Goal: Transaction & Acquisition: Purchase product/service

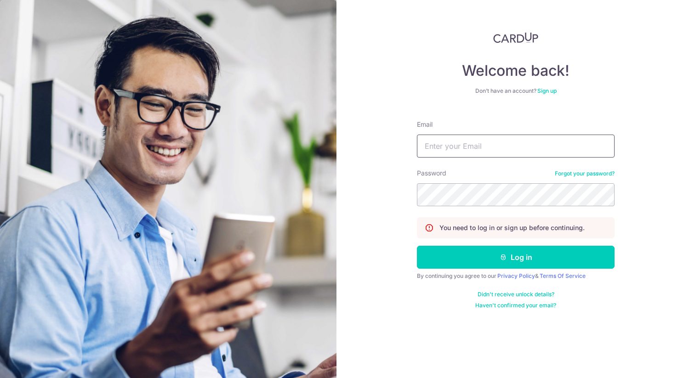
click at [488, 147] on input "Email" at bounding box center [516, 146] width 198 height 23
click at [0, 378] on com-1password-button at bounding box center [0, 378] width 0 height 0
type input "[EMAIL_ADDRESS][DOMAIN_NAME]"
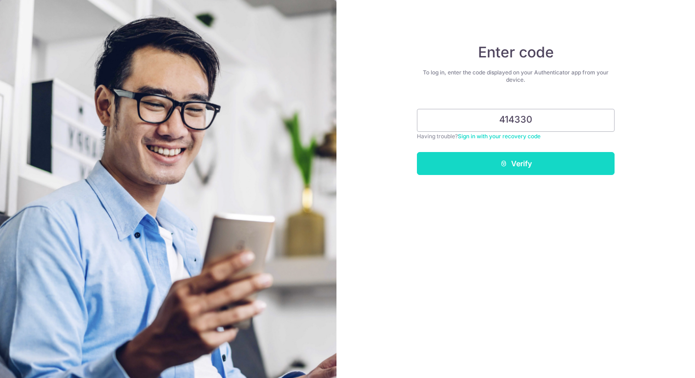
type input "414330"
click at [576, 162] on button "Verify" at bounding box center [516, 163] width 198 height 23
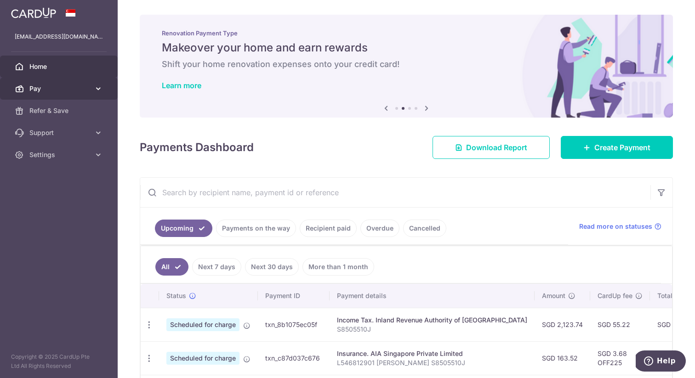
click at [100, 86] on icon at bounding box center [98, 88] width 9 height 9
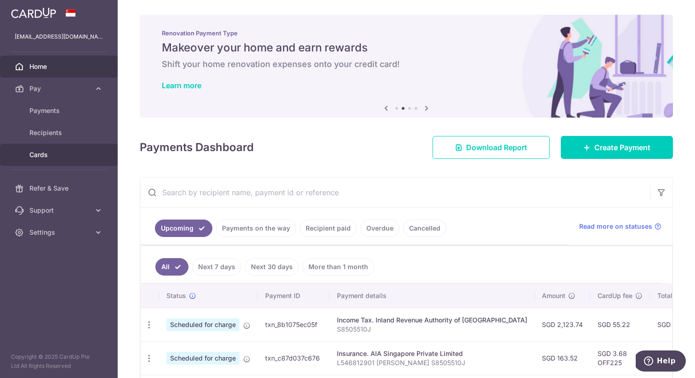
click at [40, 157] on span "Cards" at bounding box center [59, 154] width 61 height 9
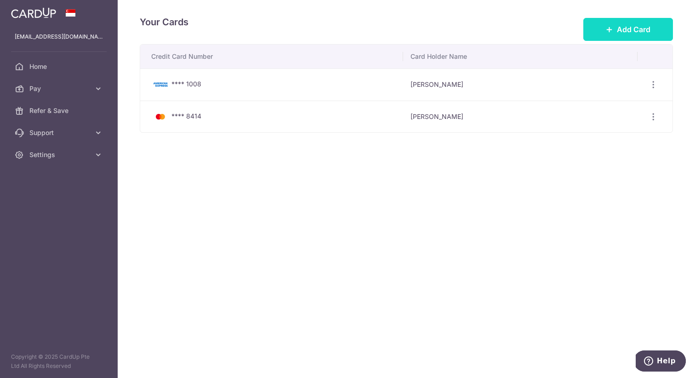
click at [638, 28] on span "Add Card" at bounding box center [634, 29] width 34 height 11
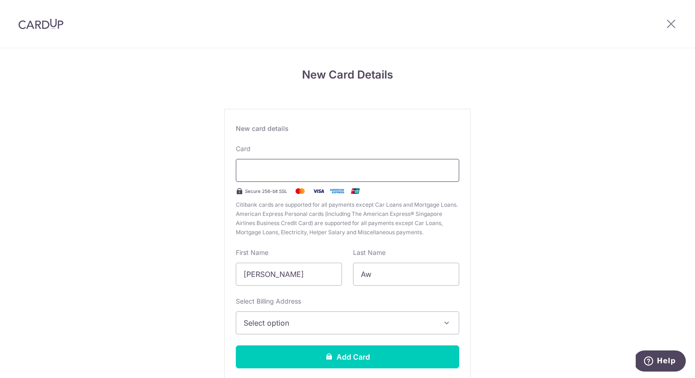
click at [449, 159] on div at bounding box center [347, 170] width 223 height 23
click at [354, 165] on div at bounding box center [347, 170] width 223 height 23
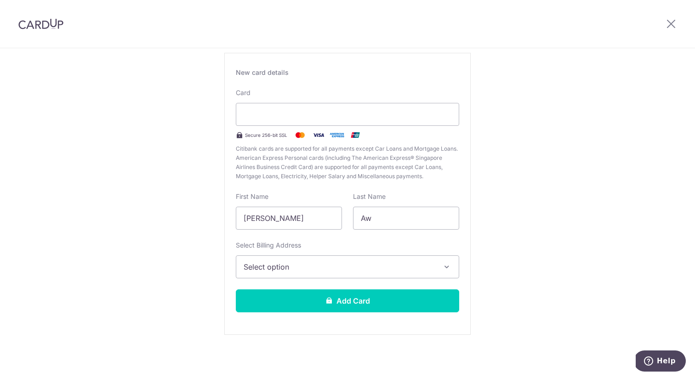
click at [377, 265] on span "Select option" at bounding box center [339, 266] width 191 height 11
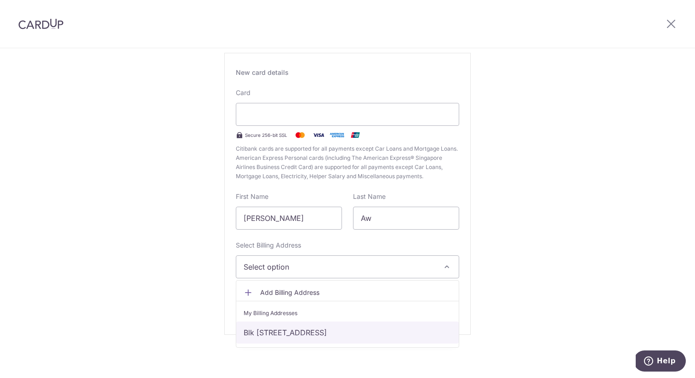
click at [306, 334] on link "Blk 17, #19-35, Fernvale Close, Singapore, Singapore, Singapore-797478" at bounding box center [347, 333] width 222 height 22
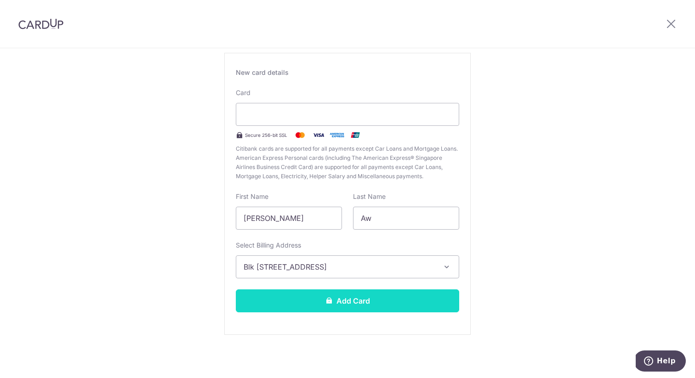
click at [324, 308] on button "Add Card" at bounding box center [347, 301] width 223 height 23
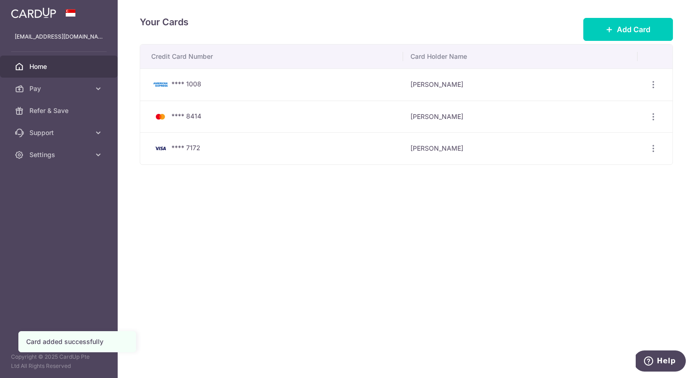
click at [51, 70] on span "Home" at bounding box center [59, 66] width 61 height 9
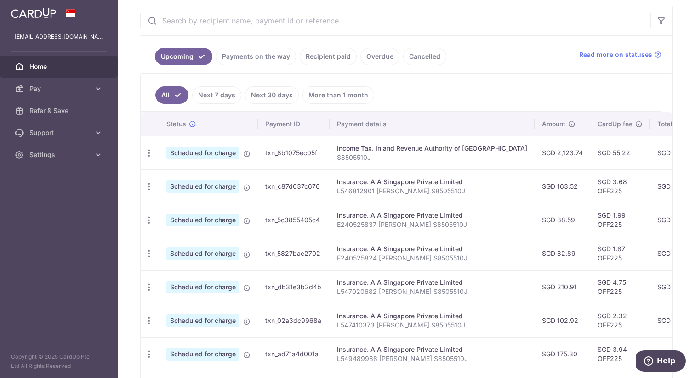
scroll to position [193, 0]
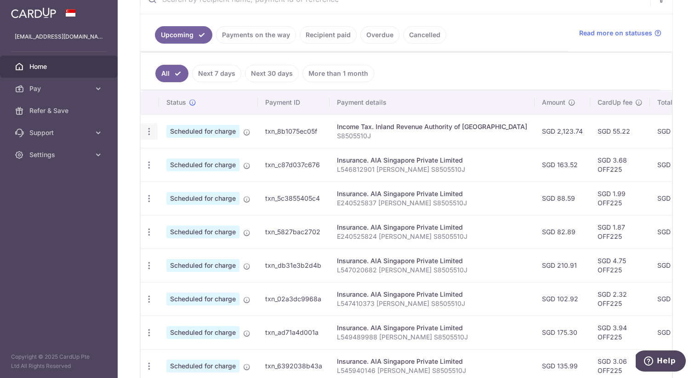
click at [150, 131] on icon "button" at bounding box center [149, 132] width 10 height 10
click at [457, 64] on ul "All Next 7 days Next 30 days More than 1 month" at bounding box center [401, 71] width 520 height 37
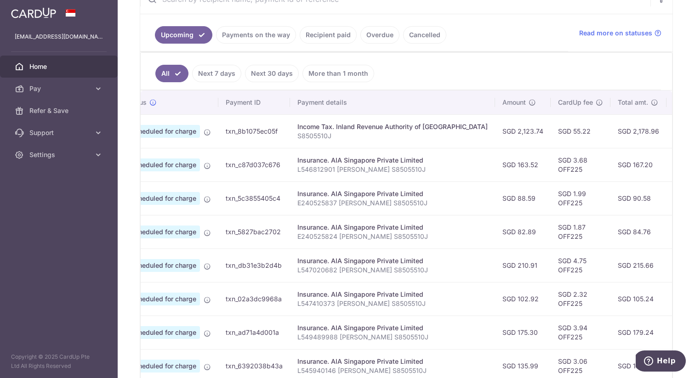
scroll to position [0, 0]
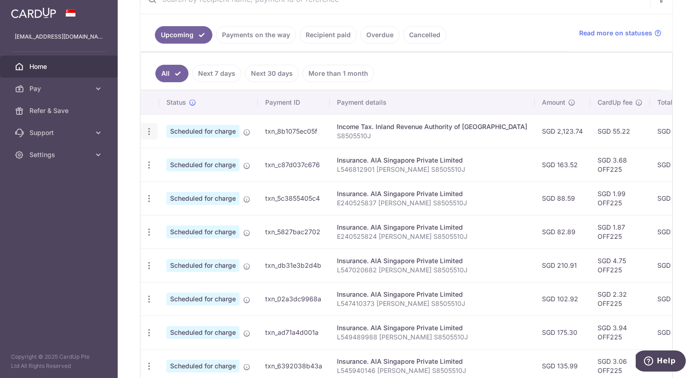
click at [150, 131] on icon "button" at bounding box center [149, 132] width 10 height 10
click at [168, 156] on span "Update payment" at bounding box center [198, 156] width 62 height 11
radio input "true"
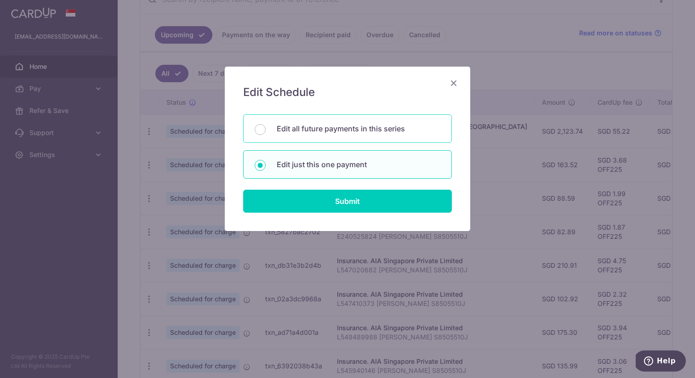
click at [281, 133] on p "Edit all future payments in this series" at bounding box center [359, 128] width 164 height 11
click at [266, 133] on input "Edit all future payments in this series" at bounding box center [260, 129] width 11 height 11
radio input "true"
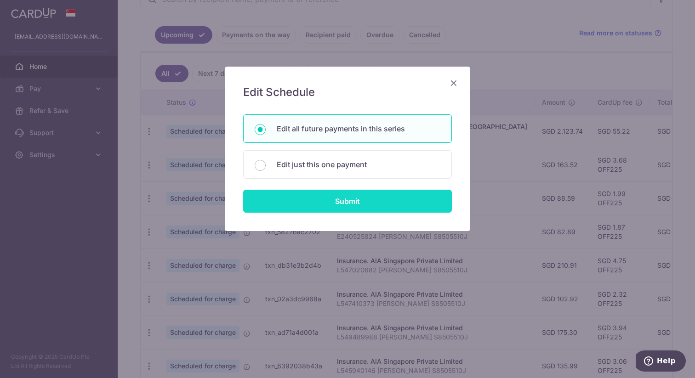
click at [304, 204] on input "Submit" at bounding box center [347, 201] width 209 height 23
radio input "true"
type input "2,123.74"
type input "S8505510J"
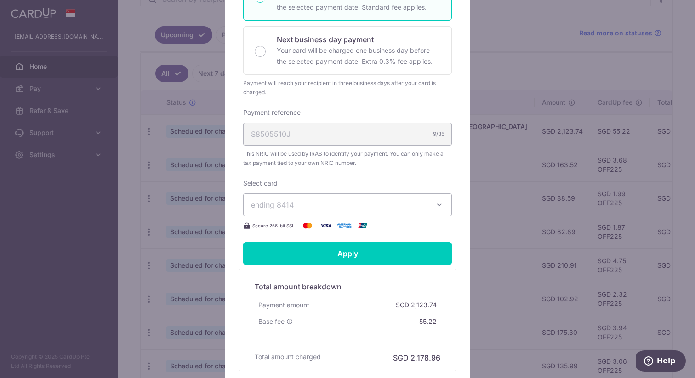
scroll to position [231, 0]
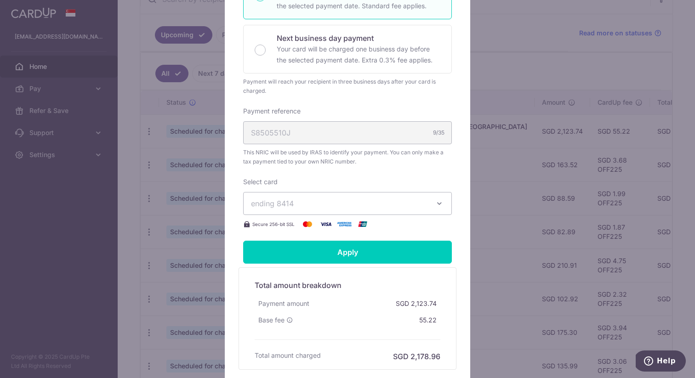
click at [311, 208] on span "ending 8414" at bounding box center [339, 203] width 176 height 11
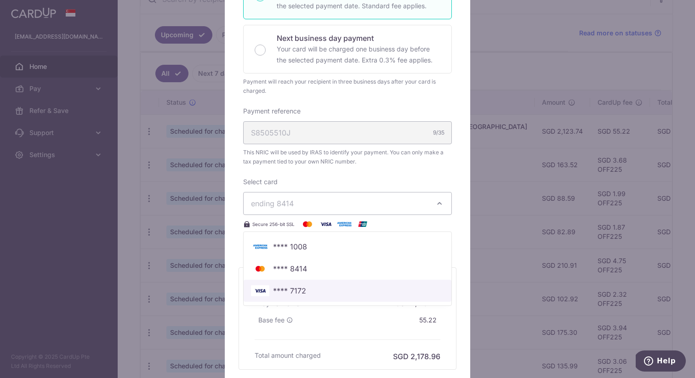
click at [303, 292] on span "**** 7172" at bounding box center [289, 290] width 33 height 11
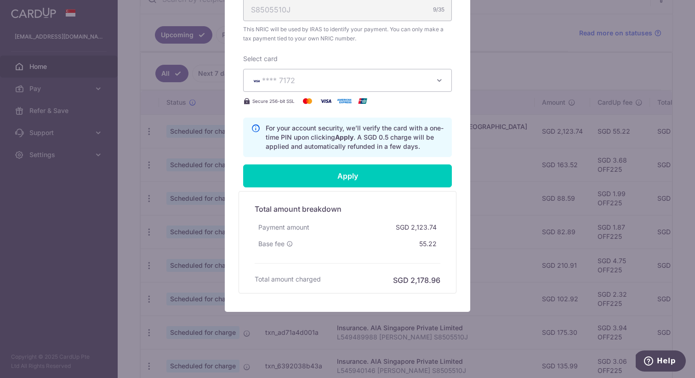
scroll to position [355, 0]
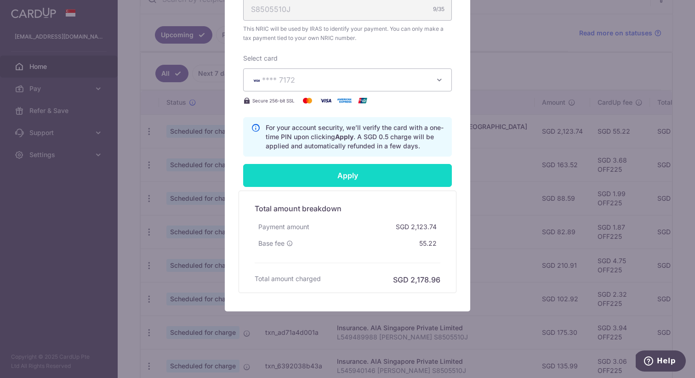
click at [352, 174] on input "Apply" at bounding box center [347, 175] width 209 height 23
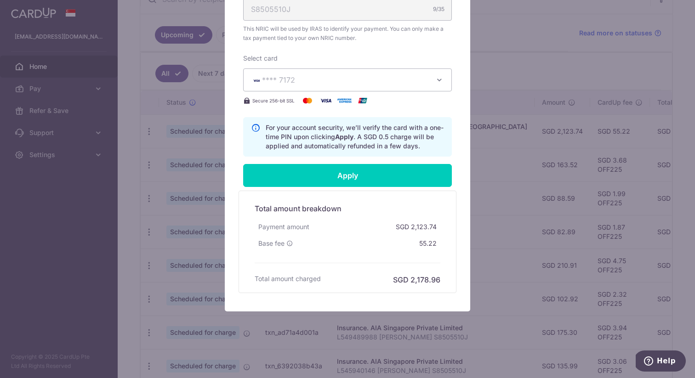
type input "Successfully Applied"
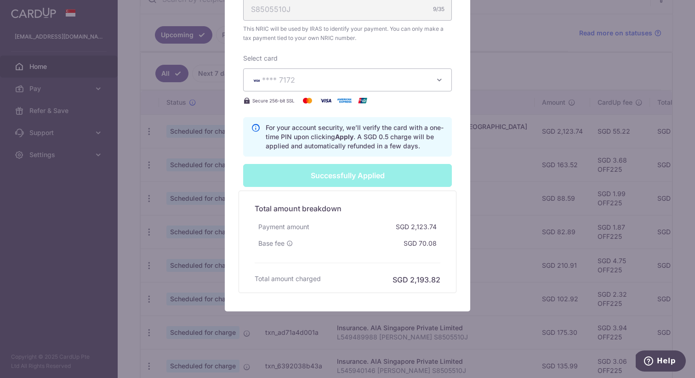
click at [492, 33] on div "Edit payment By clicking apply, you will make changes to all 6 payments to Inla…" at bounding box center [347, 189] width 695 height 378
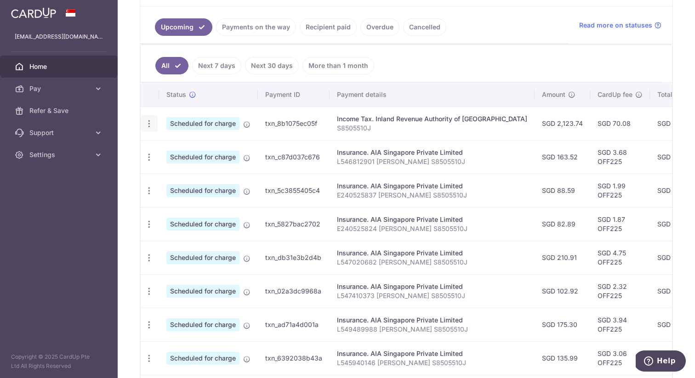
click at [147, 127] on icon "button" at bounding box center [149, 124] width 10 height 10
click at [171, 149] on span "Update payment" at bounding box center [198, 148] width 62 height 11
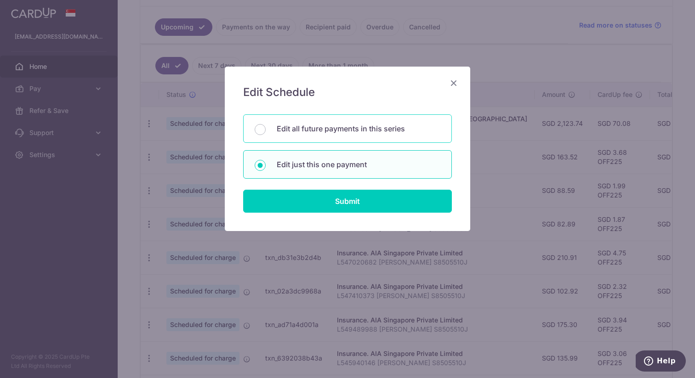
click at [320, 133] on p "Edit all future payments in this series" at bounding box center [359, 128] width 164 height 11
click at [266, 133] on input "Edit all future payments in this series" at bounding box center [260, 129] width 11 height 11
radio input "true"
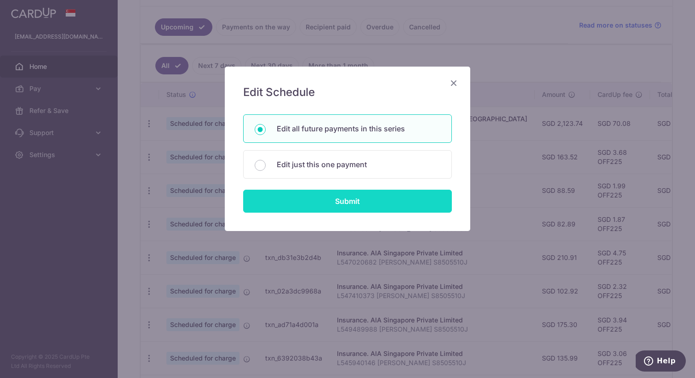
click at [320, 202] on input "Submit" at bounding box center [347, 201] width 209 height 23
radio input "true"
type input "2,123.74"
type input "S8505510J"
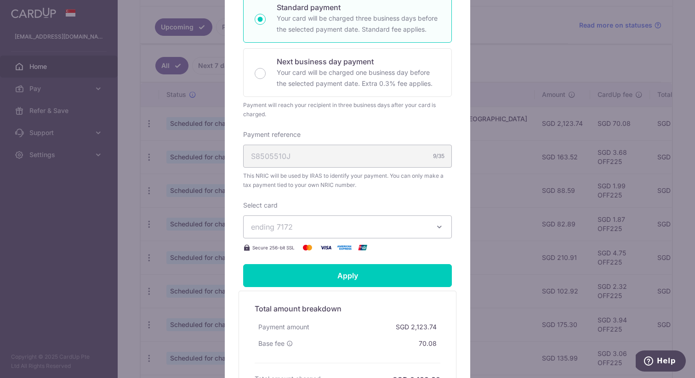
scroll to position [308, 0]
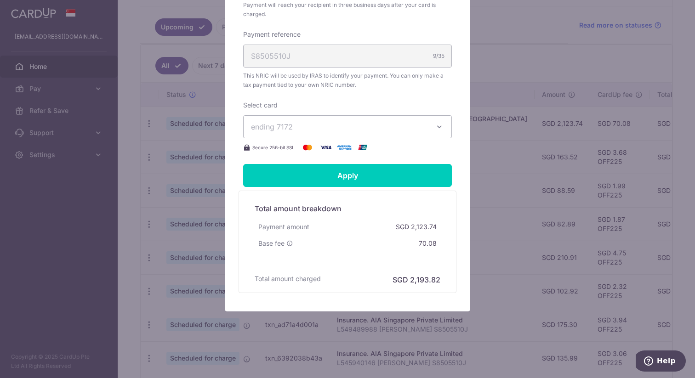
click at [520, 33] on div "Edit payment By clicking apply, you will make changes to all 6 payments to Inla…" at bounding box center [347, 189] width 695 height 378
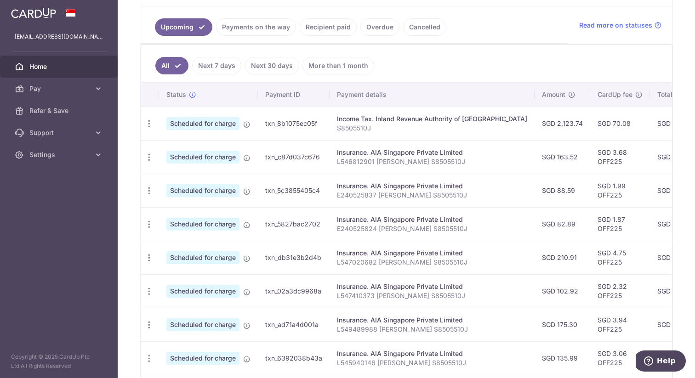
click at [590, 126] on td "SGD 70.08" at bounding box center [620, 124] width 60 height 34
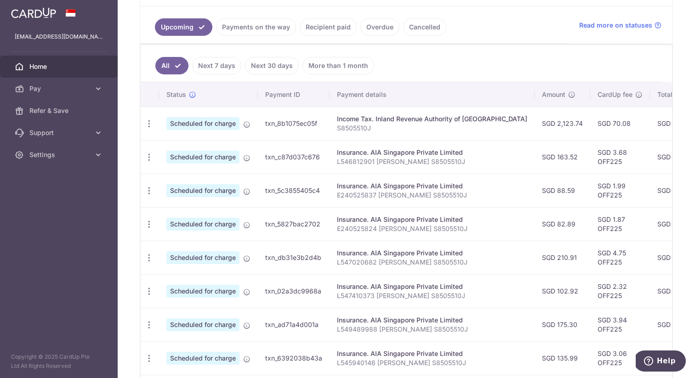
click at [590, 126] on td "SGD 70.08" at bounding box center [620, 124] width 60 height 34
click at [534, 125] on td "SGD 2,123.74" at bounding box center [562, 124] width 56 height 34
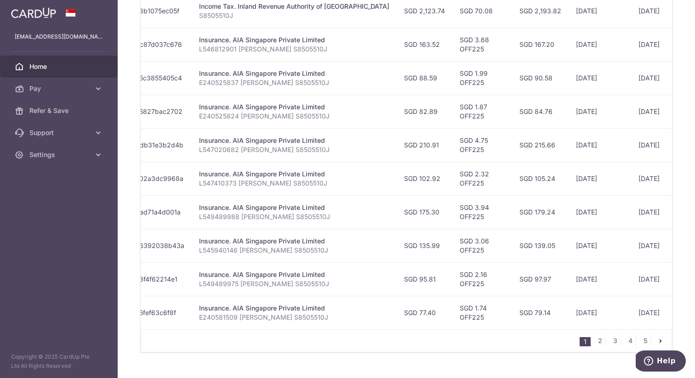
scroll to position [332, 0]
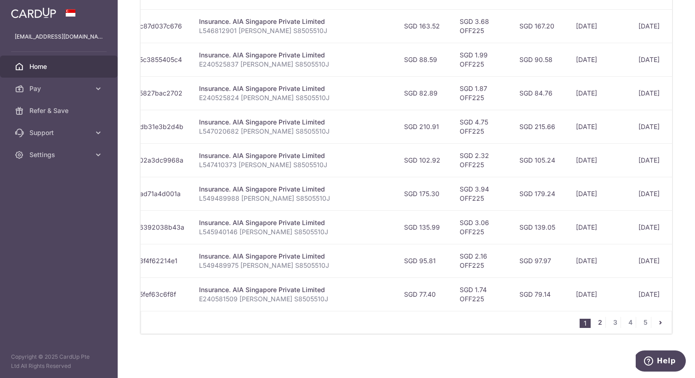
click at [600, 324] on link "2" at bounding box center [599, 322] width 11 height 11
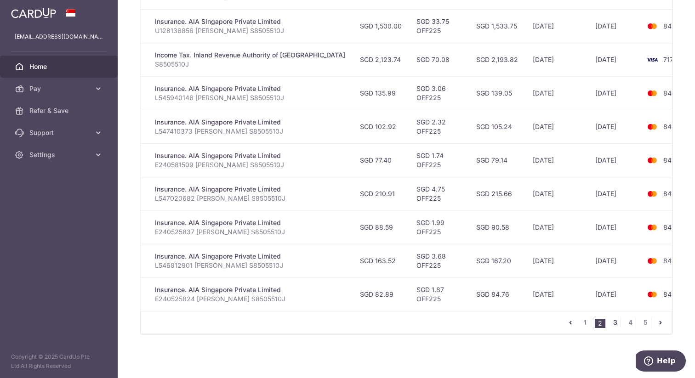
click at [612, 323] on link "3" at bounding box center [614, 322] width 11 height 11
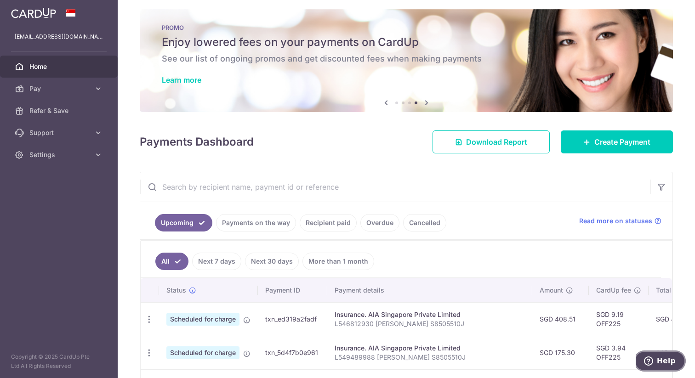
click at [653, 361] on icon "Help" at bounding box center [648, 361] width 9 height 9
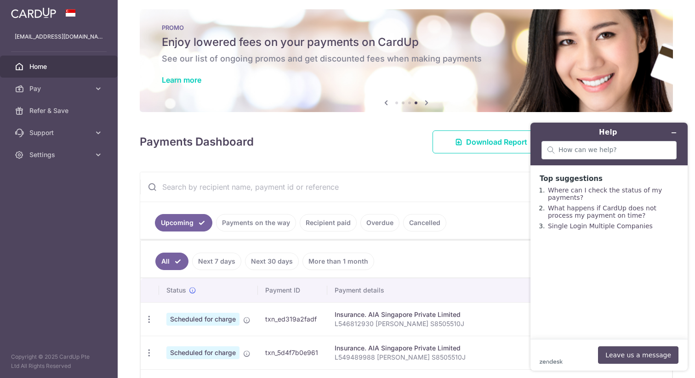
click at [622, 354] on button "Leave us a message" at bounding box center [638, 354] width 80 height 17
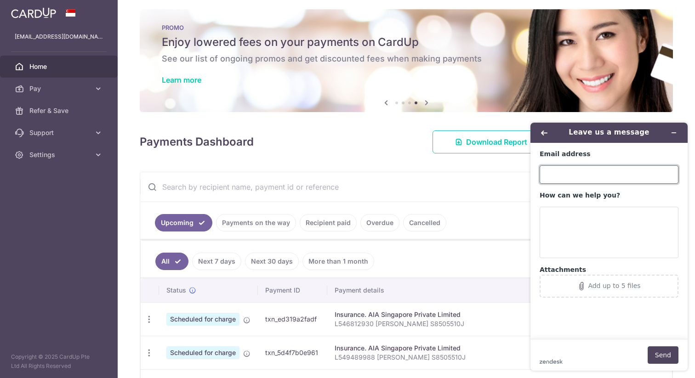
click at [583, 171] on input "Email address" at bounding box center [608, 174] width 139 height 18
type input "wilsonaw@gmail.com"
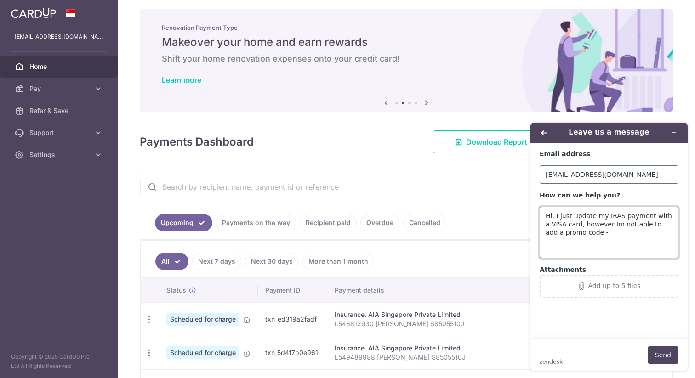
paste textarea "VTAX25R"
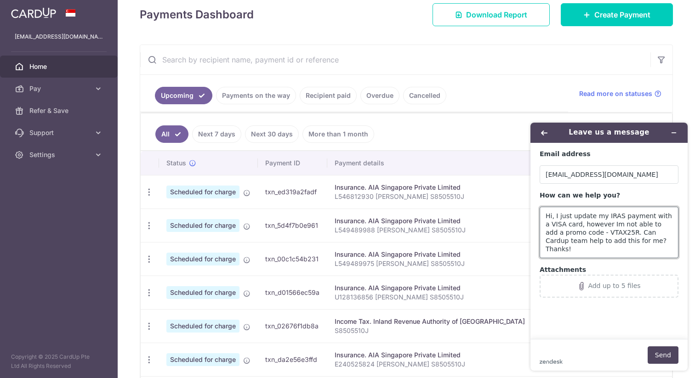
scroll to position [134, 0]
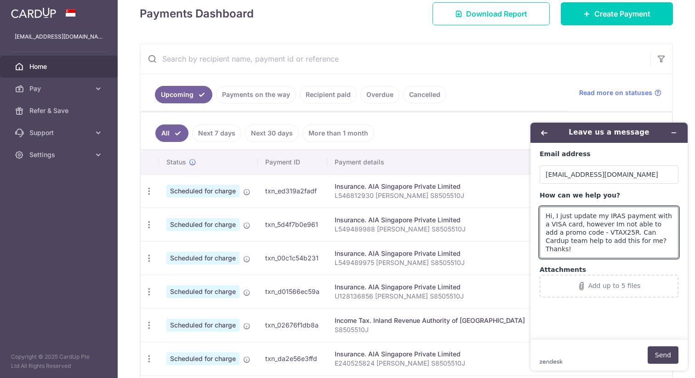
click at [402, 328] on p "S8505510J" at bounding box center [430, 329] width 190 height 9
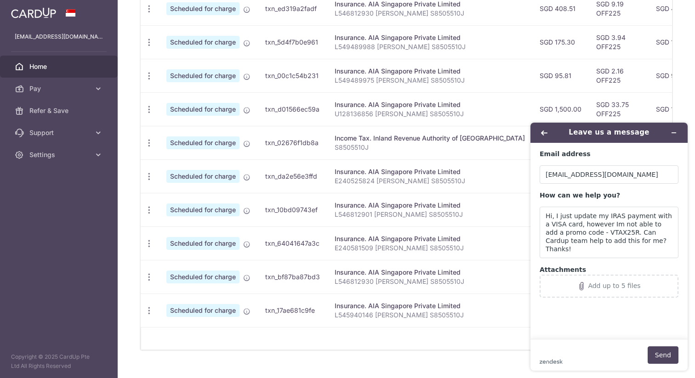
scroll to position [332, 0]
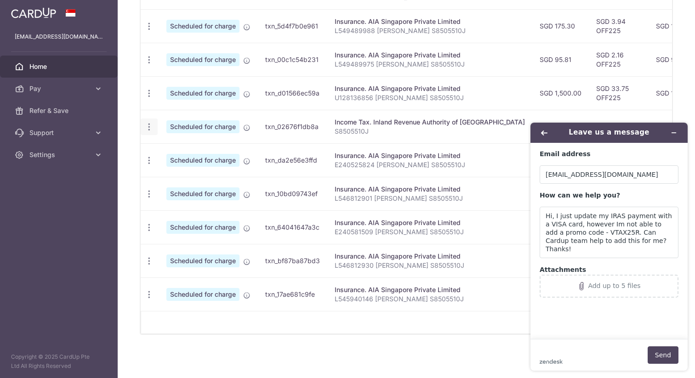
click at [148, 129] on icon "button" at bounding box center [149, 127] width 10 height 10
click at [301, 125] on td "txn_02676f1db8a" at bounding box center [292, 127] width 69 height 34
copy td "txn_02676f1db8a"
click at [648, 245] on textarea "Hi, I just update my IRAS payment with a VISA card, however Im not able to add …" at bounding box center [608, 232] width 139 height 51
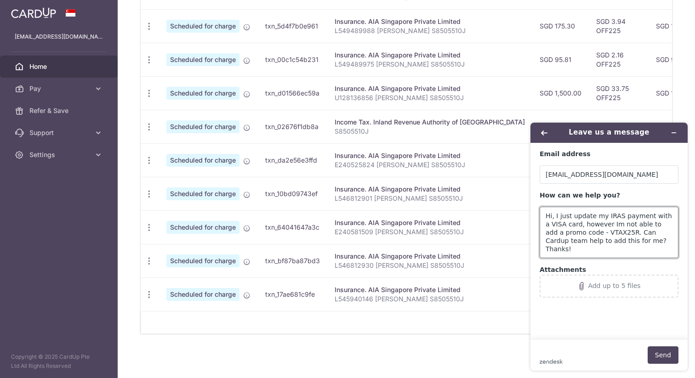
scroll to position [3, 0]
paste textarea "txn_02676f1db8a"
type textarea "Hi, I just update my IRAS payment with a VISA card, however Im not able to add …"
click at [658, 354] on button "Send" at bounding box center [662, 354] width 31 height 17
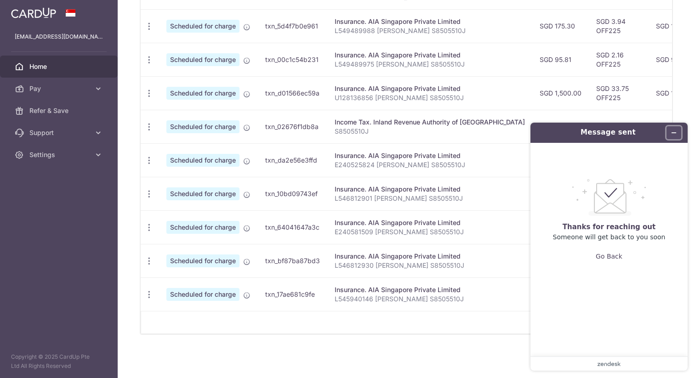
click at [675, 134] on icon "Minimize widget" at bounding box center [673, 133] width 6 height 6
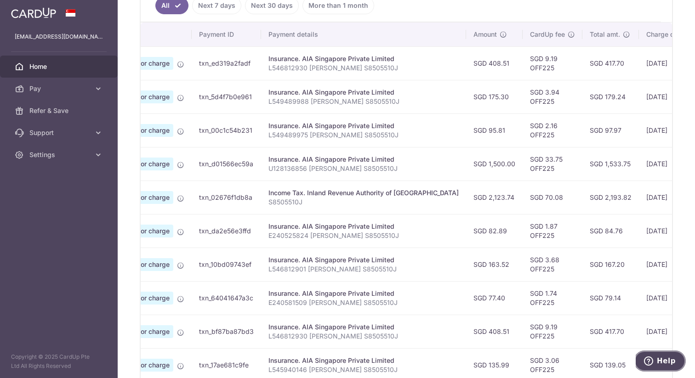
scroll to position [332, 0]
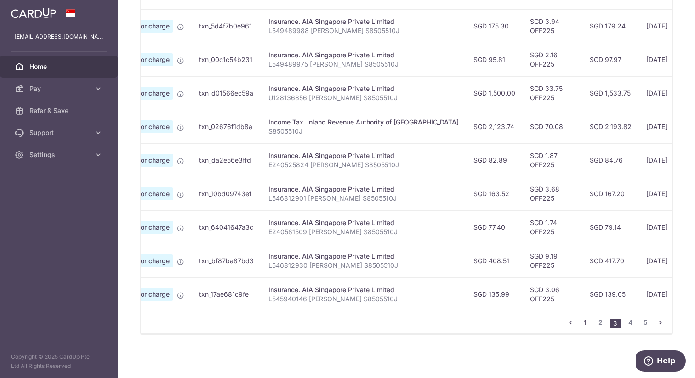
click at [589, 326] on link "1" at bounding box center [584, 322] width 11 height 11
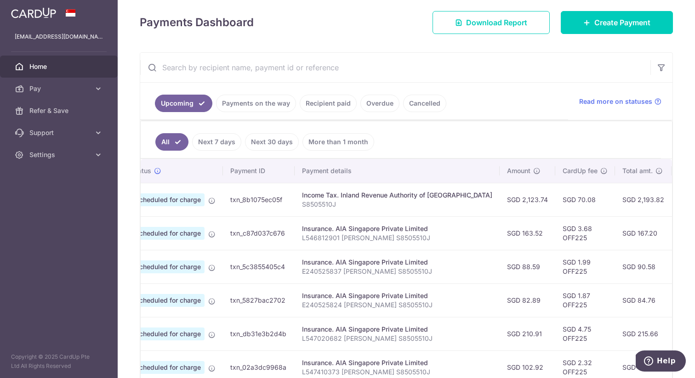
scroll to position [0, 8]
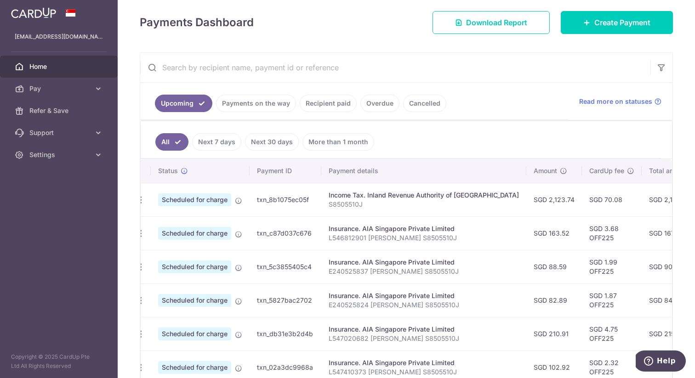
click at [295, 199] on td "txn_8b1075ec05f" at bounding box center [286, 200] width 72 height 34
copy td "txn_8b1075ec05f"
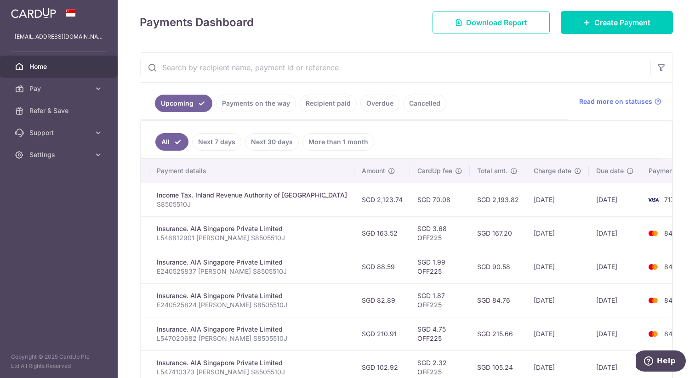
scroll to position [0, 0]
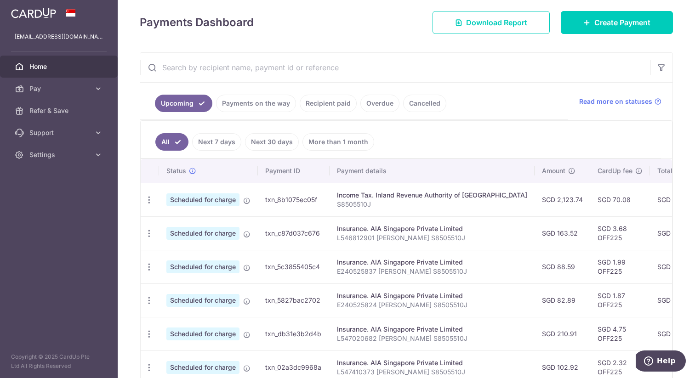
click at [313, 204] on td "txn_8b1075ec05f" at bounding box center [294, 200] width 72 height 34
click at [148, 203] on icon "button" at bounding box center [149, 200] width 10 height 10
click at [165, 224] on link "Update payment" at bounding box center [189, 225] width 96 height 22
radio input "true"
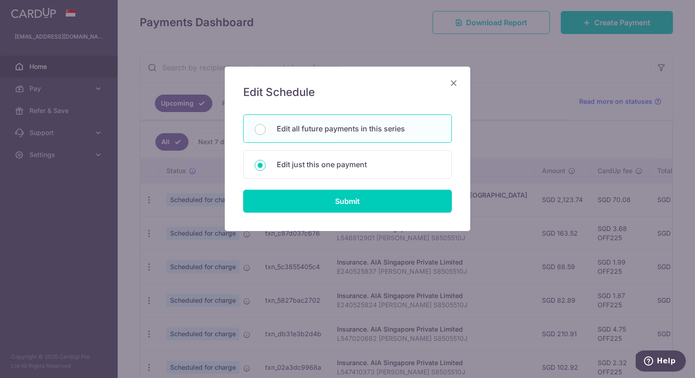
click at [456, 82] on icon "Close" at bounding box center [453, 82] width 11 height 11
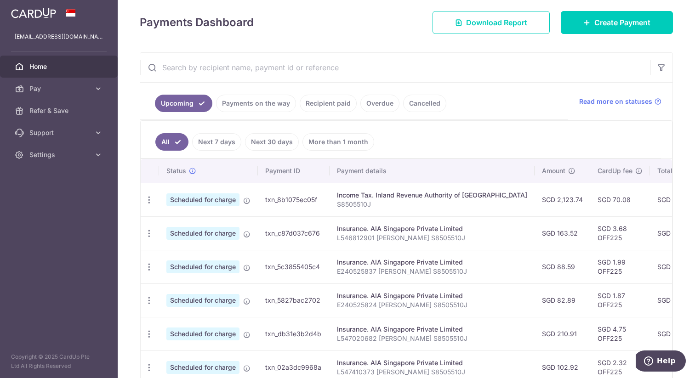
click at [378, 193] on div "Income Tax. Inland Revenue Authority of [GEOGRAPHIC_DATA]" at bounding box center [432, 195] width 190 height 9
drag, startPoint x: 371, startPoint y: 205, endPoint x: 335, endPoint y: 195, distance: 38.1
click at [335, 195] on td "Income Tax. Inland Revenue Authority of Singapore S8505510J" at bounding box center [431, 200] width 205 height 34
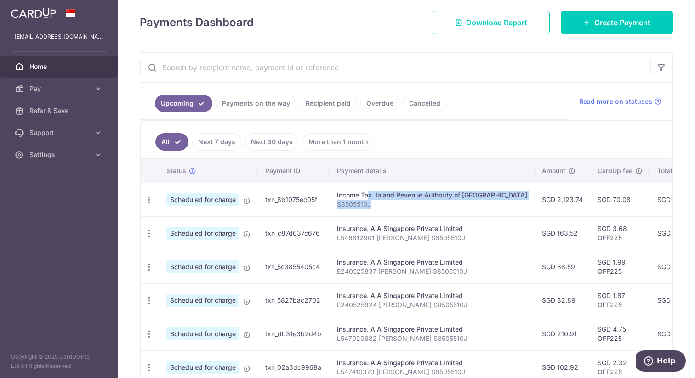
copy td "Income Tax. Inland Revenue Authority of Singapore S8505510J"
click at [287, 200] on td "txn_8b1075ec05f" at bounding box center [294, 200] width 72 height 34
copy td "txn_8b1075ec05f"
drag, startPoint x: 378, startPoint y: 203, endPoint x: 335, endPoint y: 196, distance: 43.4
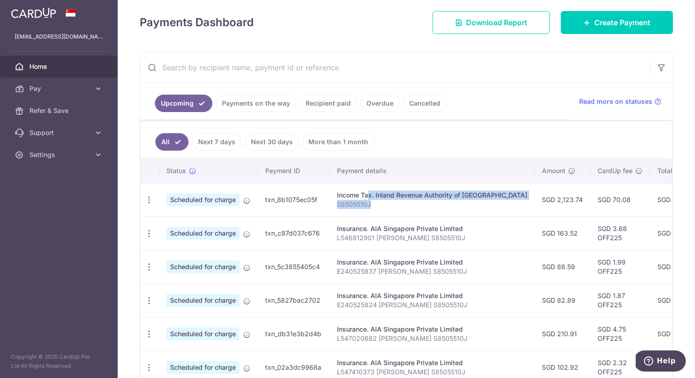
click at [335, 196] on td "Income Tax. Inland Revenue Authority of Singapore S8505510J" at bounding box center [431, 200] width 205 height 34
copy td "Income Tax. Inland Revenue Authority of Singapore S8505510J"
click at [153, 197] on icon "button" at bounding box center [149, 200] width 10 height 10
click at [186, 223] on span "Update payment" at bounding box center [198, 225] width 62 height 11
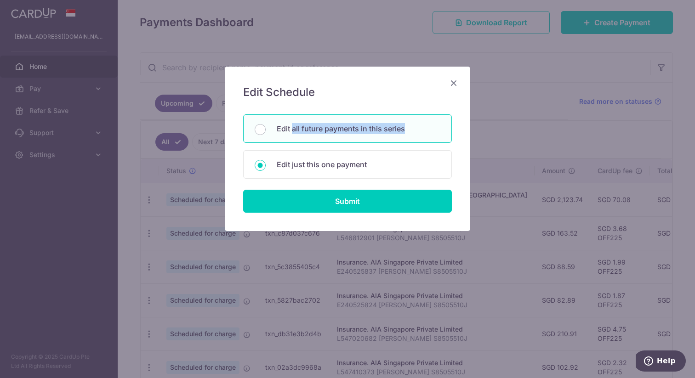
drag, startPoint x: 413, startPoint y: 129, endPoint x: 291, endPoint y: 133, distance: 121.8
click at [291, 133] on p "Edit all future payments in this series" at bounding box center [359, 128] width 164 height 11
radio input "true"
copy p "all future payments in this series"
click at [451, 80] on icon "Close" at bounding box center [453, 82] width 11 height 11
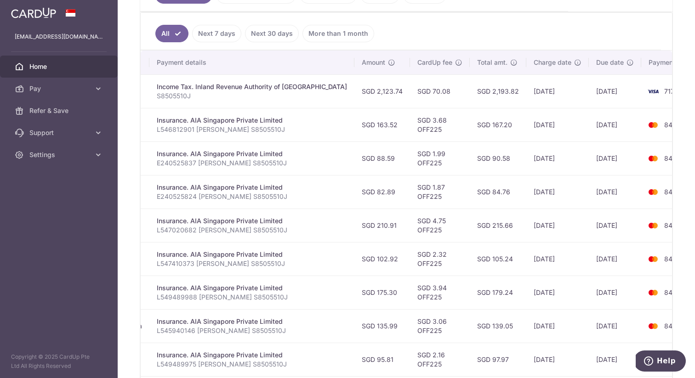
scroll to position [235, 0]
click at [664, 91] on span "7172" at bounding box center [671, 90] width 14 height 8
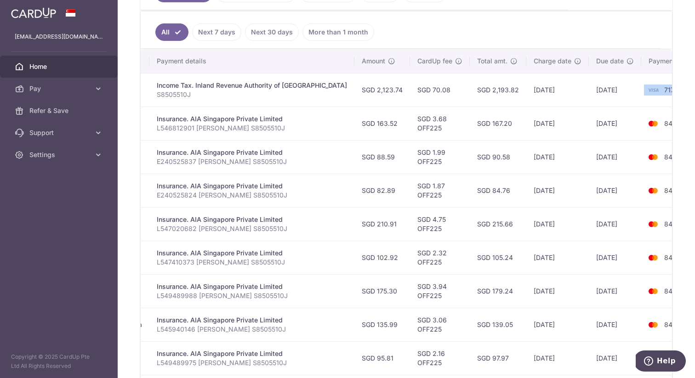
click at [664, 91] on span "7172" at bounding box center [671, 90] width 14 height 8
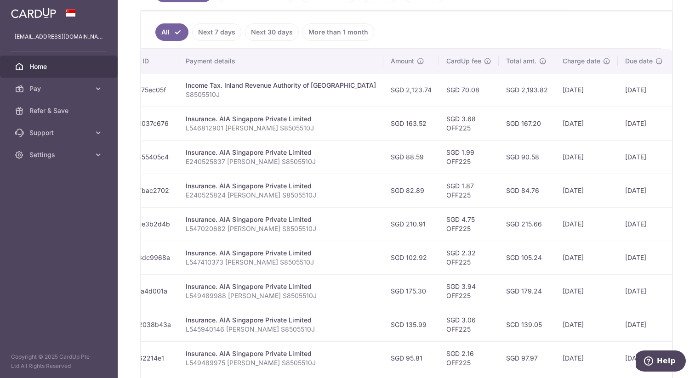
scroll to position [0, 143]
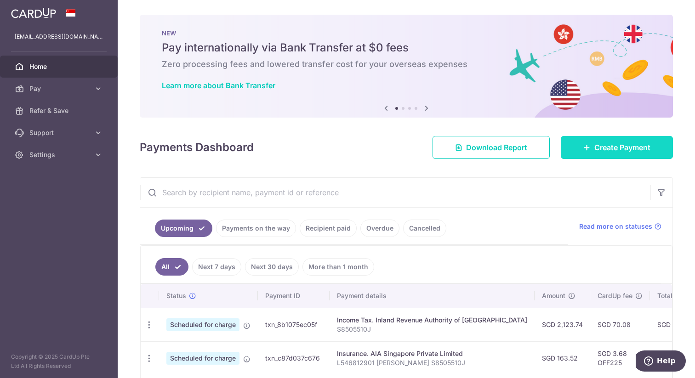
click at [617, 150] on span "Create Payment" at bounding box center [622, 147] width 56 height 11
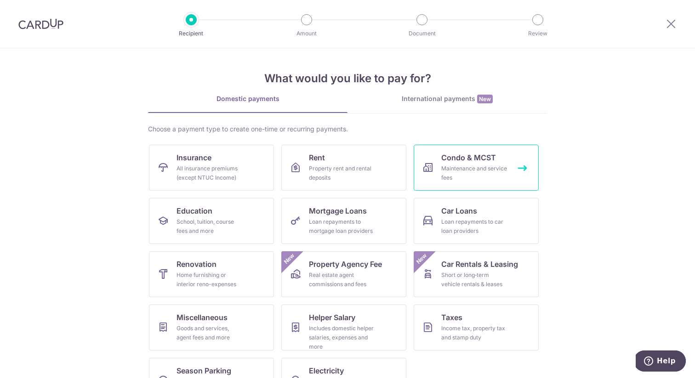
click at [468, 149] on link "Condo & MCST Maintenance and service fees" at bounding box center [476, 168] width 125 height 46
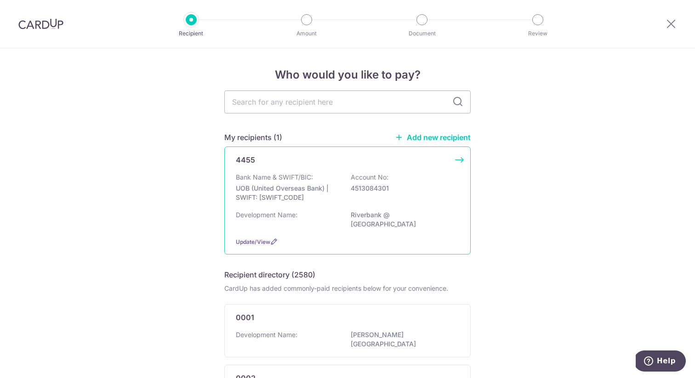
click at [377, 176] on p "Account No:" at bounding box center [370, 177] width 38 height 9
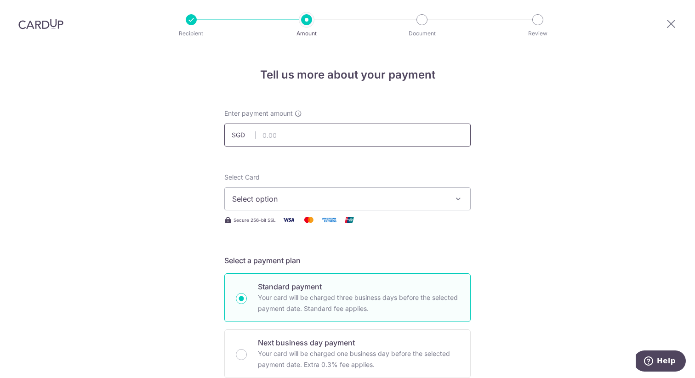
click at [295, 139] on input "text" at bounding box center [347, 135] width 246 height 23
click at [293, 194] on span "Select option" at bounding box center [339, 198] width 214 height 11
type input "981.00"
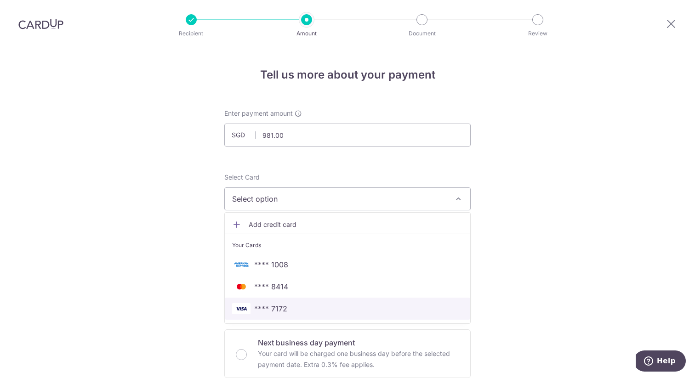
click at [299, 307] on span "**** 7172" at bounding box center [347, 308] width 231 height 11
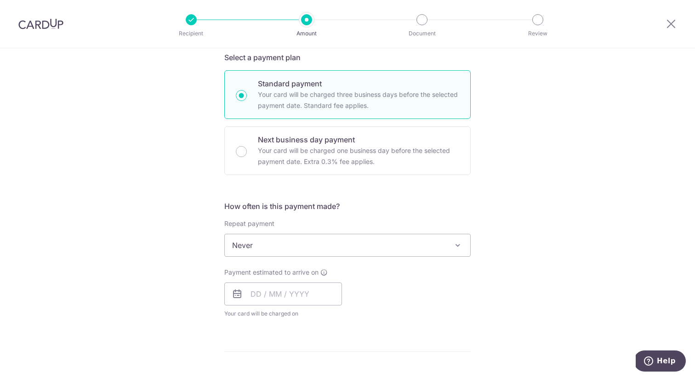
scroll to position [210, 0]
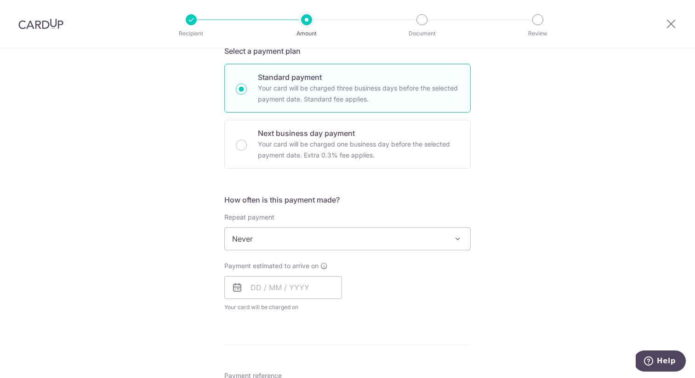
click at [255, 238] on span "Never" at bounding box center [347, 239] width 245 height 22
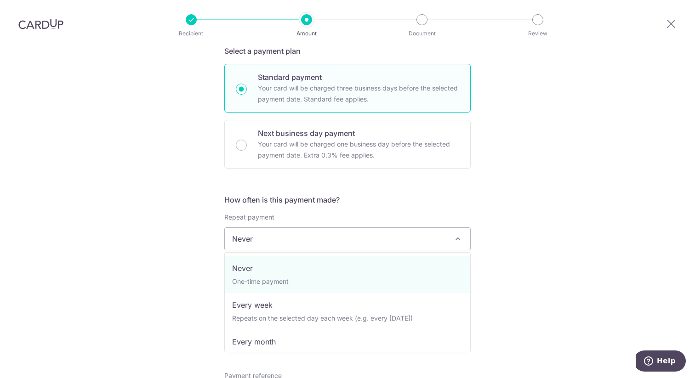
click at [255, 238] on span "Never" at bounding box center [347, 239] width 245 height 22
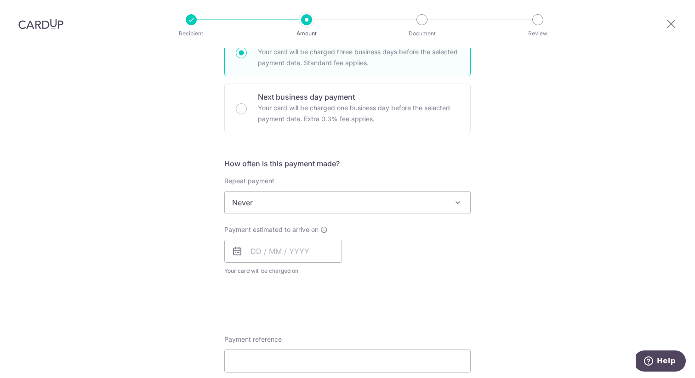
scroll to position [249, 0]
click at [251, 252] on input "text" at bounding box center [283, 248] width 118 height 23
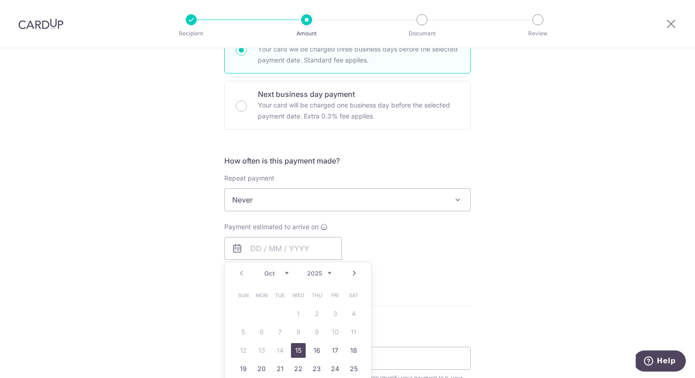
click at [294, 352] on link "15" at bounding box center [298, 350] width 15 height 15
type input "15/10/2025"
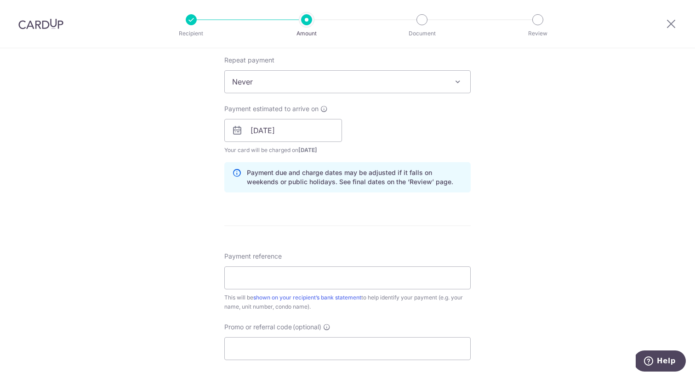
scroll to position [376, 0]
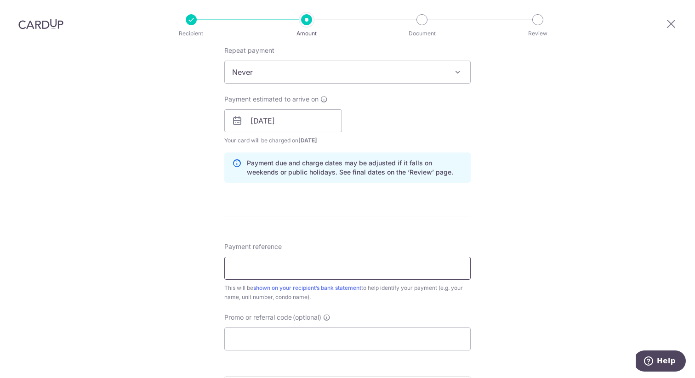
click at [251, 270] on input "Payment reference" at bounding box center [347, 268] width 246 height 23
type input "BLK17 1935"
click at [298, 341] on input "Promo or referral code (optional)" at bounding box center [347, 339] width 246 height 23
paste input "OFF225"
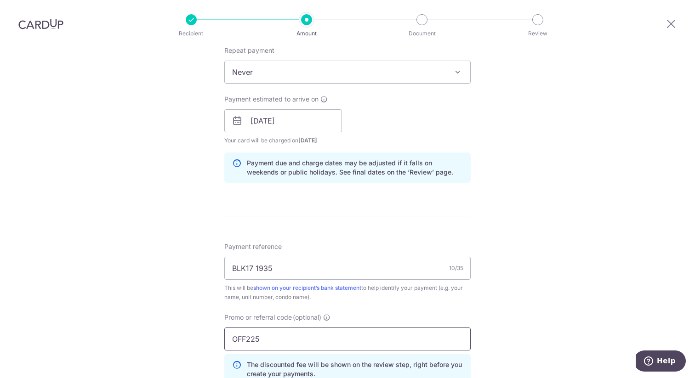
type input "OFF225"
click at [500, 308] on div "Tell us more about your payment Enter payment amount SGD 981.00 981.00 Select C…" at bounding box center [347, 127] width 695 height 910
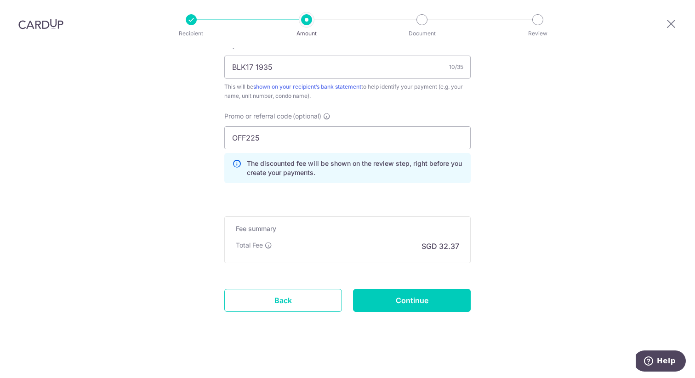
scroll to position [580, 0]
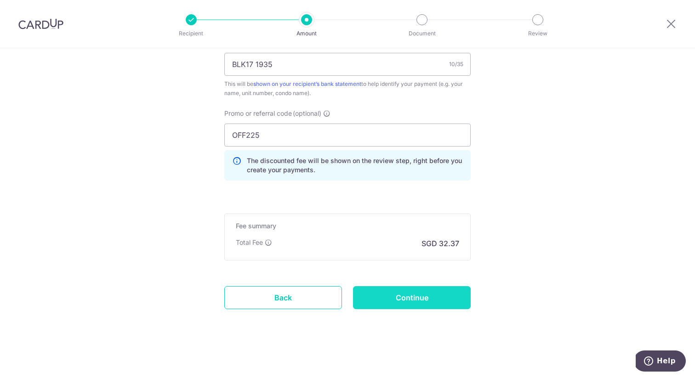
click at [421, 299] on input "Continue" at bounding box center [412, 297] width 118 height 23
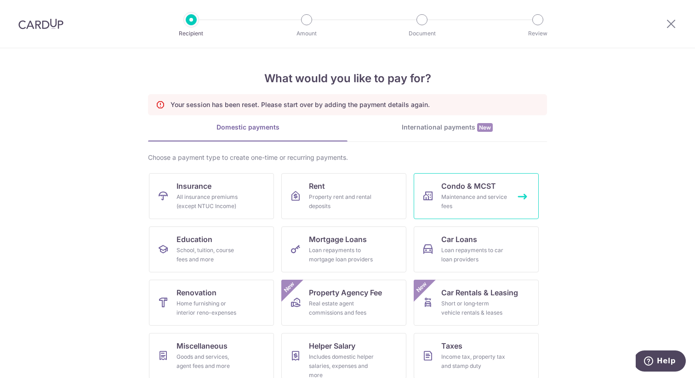
click at [458, 203] on div "Maintenance and service fees" at bounding box center [474, 202] width 66 height 18
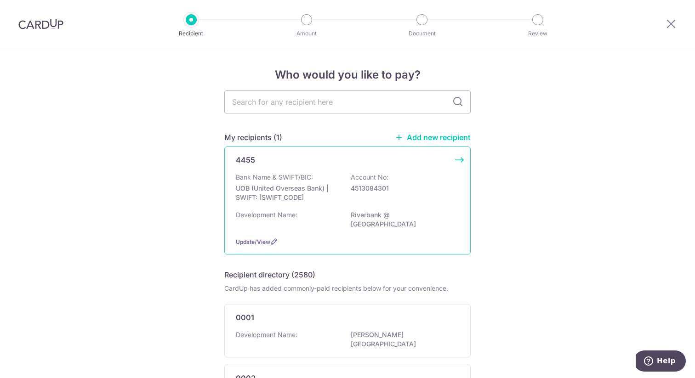
click at [322, 180] on div "Bank Name & SWIFT/BIC: UOB (United Overseas Bank) | SWIFT: UOVBSGSGXXX Account …" at bounding box center [347, 190] width 223 height 34
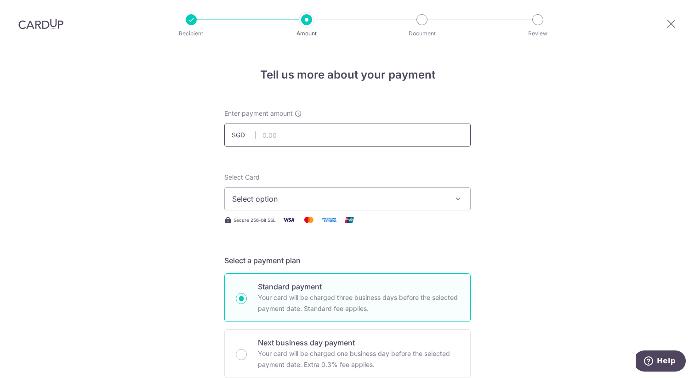
click at [304, 144] on input "text" at bounding box center [347, 135] width 246 height 23
type input "981.00"
click at [305, 194] on span "Select option" at bounding box center [339, 198] width 214 height 11
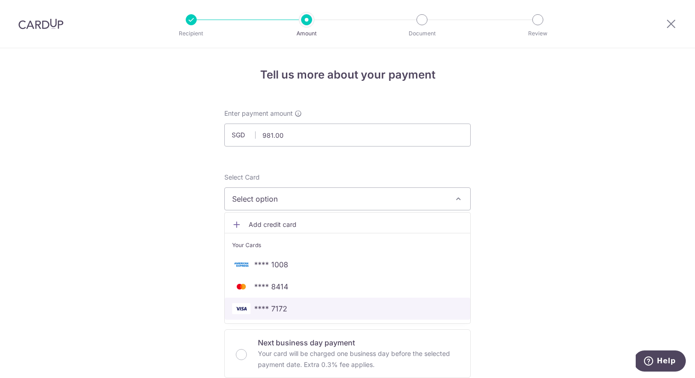
click at [284, 303] on span "**** 7172" at bounding box center [270, 308] width 33 height 11
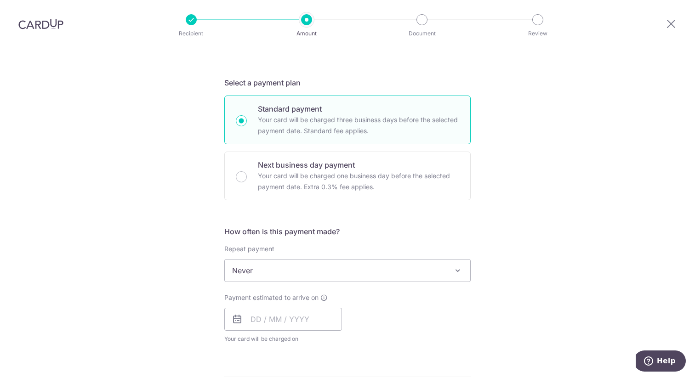
scroll to position [197, 0]
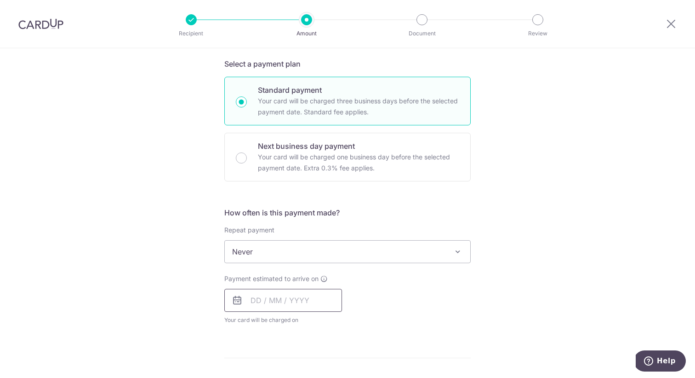
click at [251, 299] on input "text" at bounding box center [283, 300] width 118 height 23
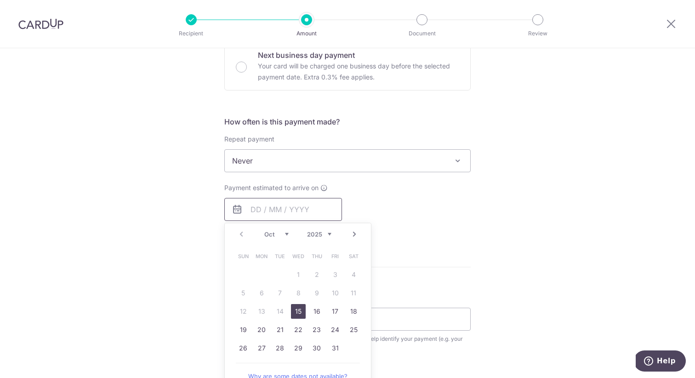
scroll to position [292, 0]
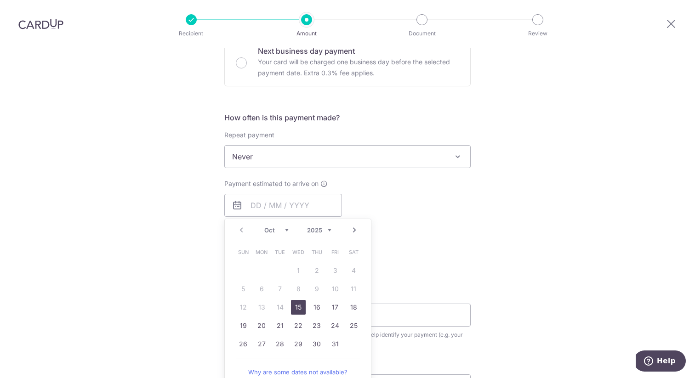
click at [297, 304] on link "15" at bounding box center [298, 307] width 15 height 15
type input "[DATE]"
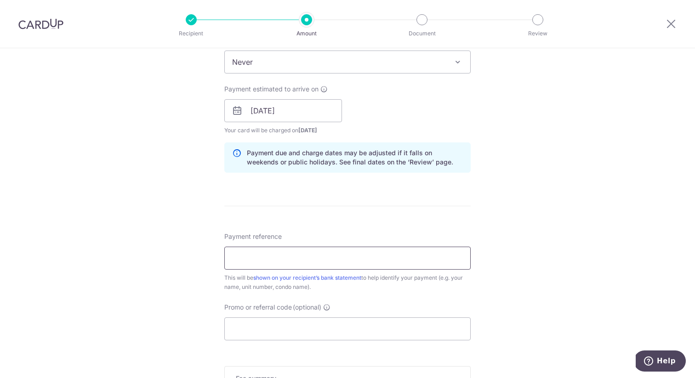
scroll to position [388, 0]
click at [315, 261] on input "Payment reference" at bounding box center [347, 256] width 246 height 23
type input "BLK17 1935"
click at [484, 236] on div "Tell us more about your payment Enter payment amount SGD 981.00 981.00 Select C…" at bounding box center [347, 94] width 695 height 869
click at [357, 324] on input "Promo or referral code (optional)" at bounding box center [347, 327] width 246 height 23
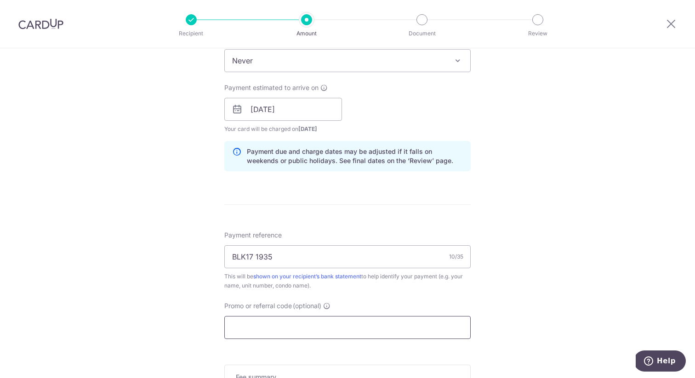
paste input "OFF225"
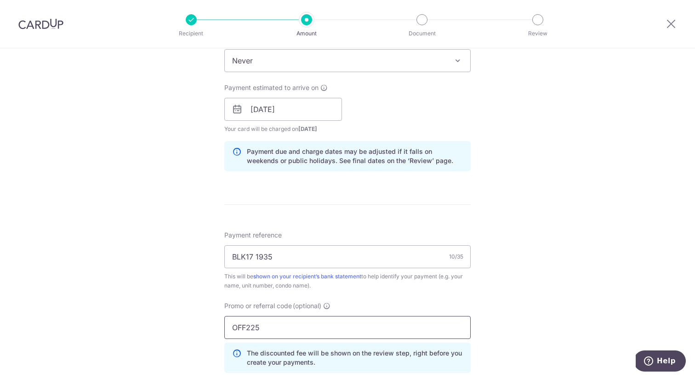
type input "OFF225"
click at [506, 295] on div "Tell us more about your payment Enter payment amount SGD 981.00 981.00 Select C…" at bounding box center [347, 115] width 695 height 910
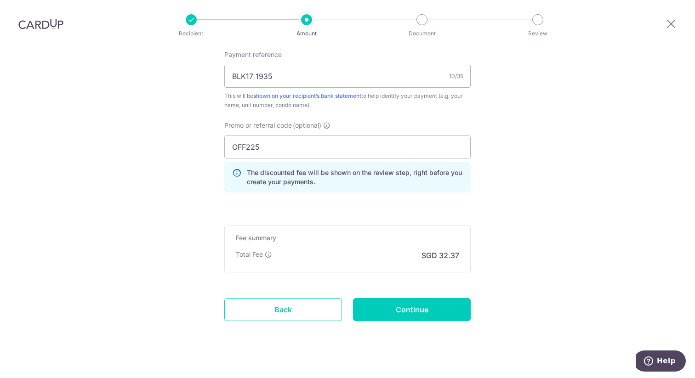
scroll to position [574, 0]
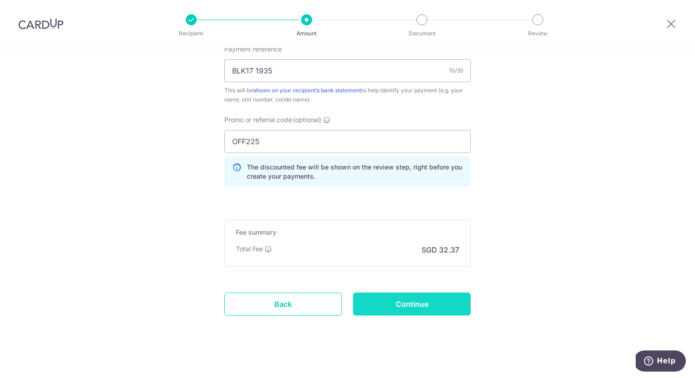
click at [447, 307] on input "Continue" at bounding box center [412, 304] width 118 height 23
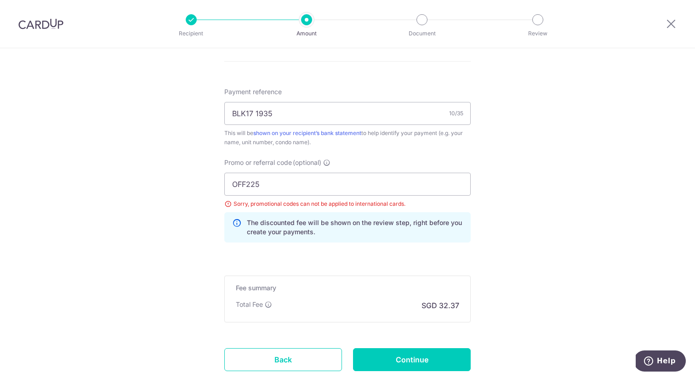
scroll to position [531, 0]
click at [324, 186] on input "OFF225" at bounding box center [347, 184] width 246 height 23
paste input "GLOBE18"
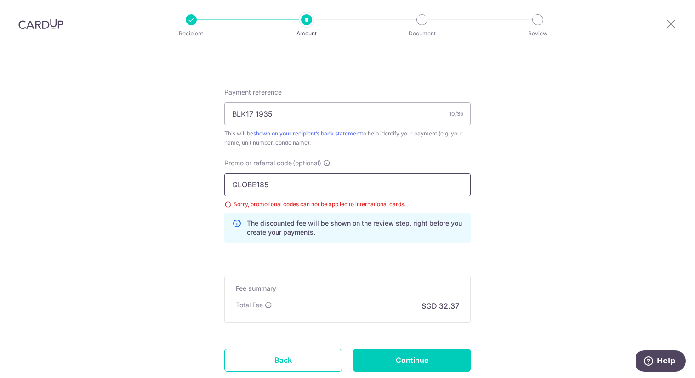
type input "GLOBE185"
click at [409, 355] on input "Continue" at bounding box center [412, 360] width 118 height 23
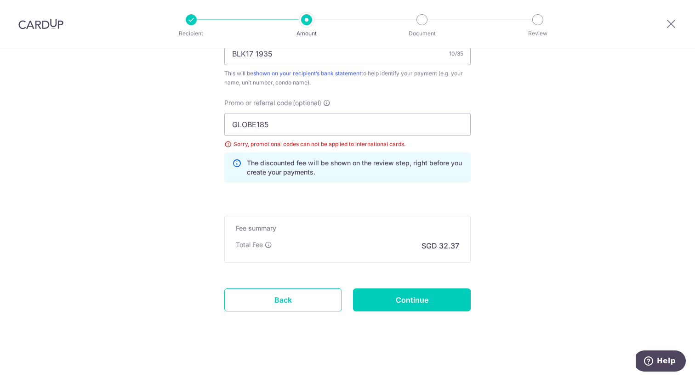
scroll to position [593, 0]
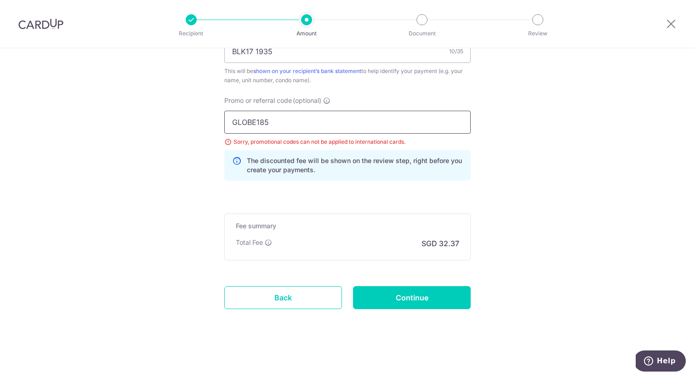
click at [357, 124] on input "GLOBE185" at bounding box center [347, 122] width 246 height 23
paste input "OFF22"
type input "OFF225"
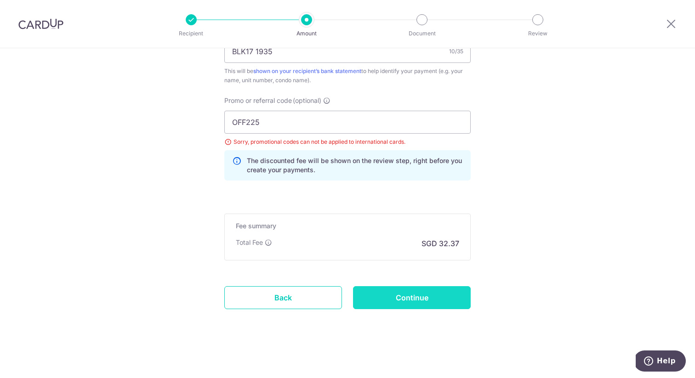
click at [404, 297] on input "Continue" at bounding box center [412, 297] width 118 height 23
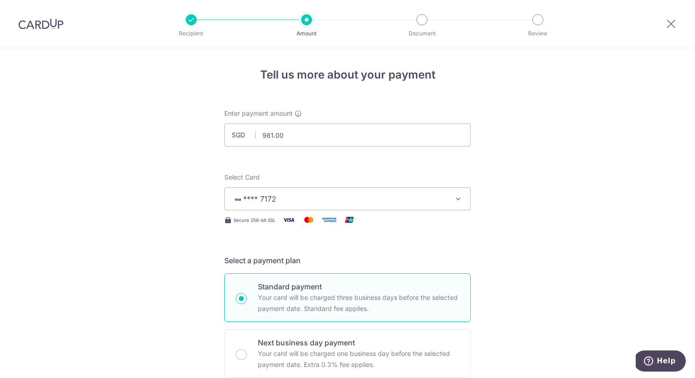
click at [347, 202] on span "**** 7172" at bounding box center [339, 198] width 214 height 11
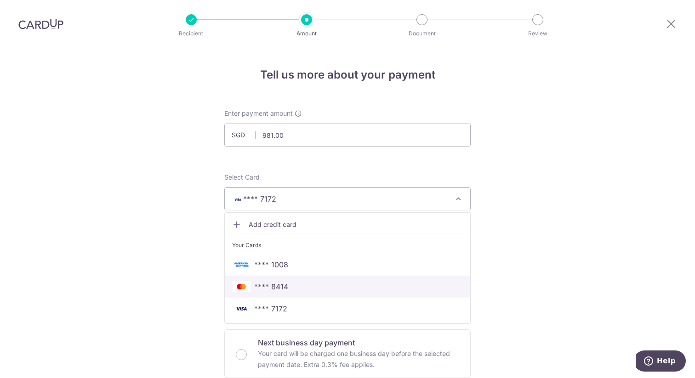
click at [301, 282] on span "**** 8414" at bounding box center [347, 286] width 231 height 11
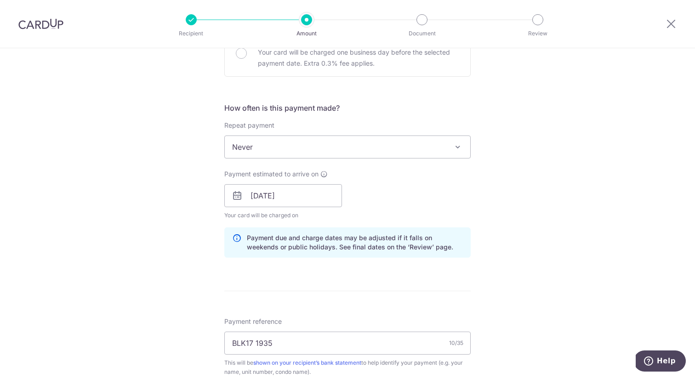
scroll to position [323, 0]
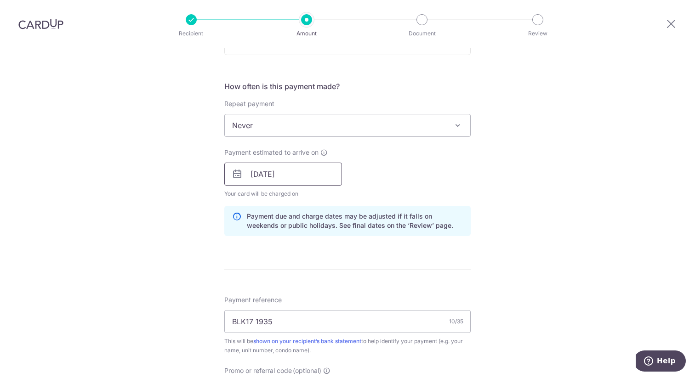
click at [302, 169] on input "15/10/2025" at bounding box center [283, 174] width 118 height 23
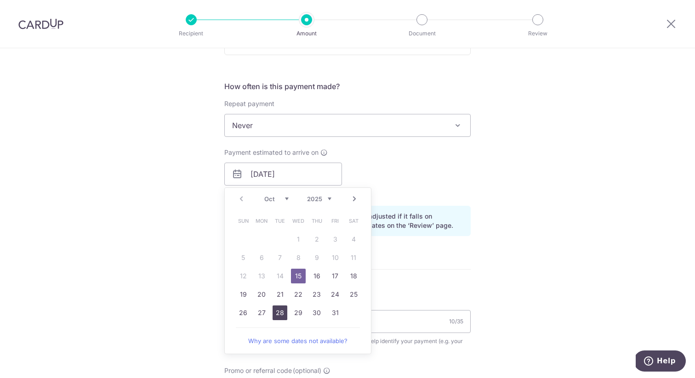
click at [282, 315] on link "28" at bounding box center [280, 313] width 15 height 15
type input "28/10/2025"
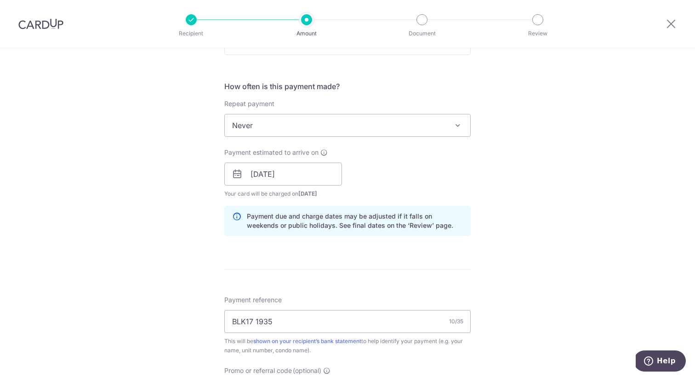
click at [507, 208] on div "Tell us more about your payment Enter payment amount SGD 981.00 981.00 Select C…" at bounding box center [347, 186] width 695 height 923
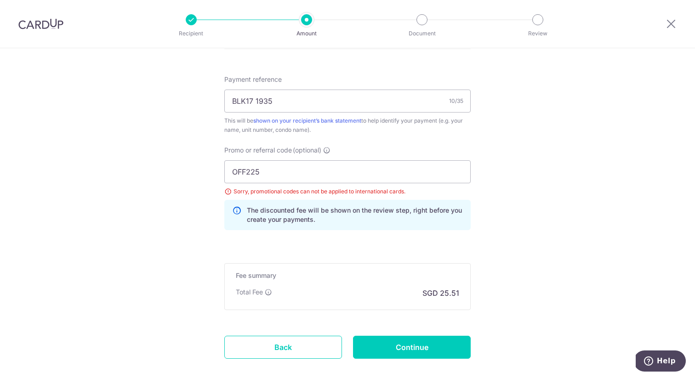
scroll to position [593, 0]
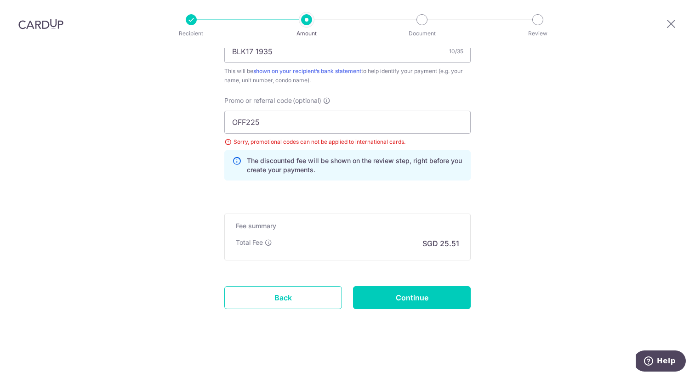
click at [343, 134] on div "OFF225 Sorry, promotional codes can not be applied to international cards. The …" at bounding box center [347, 146] width 246 height 70
click at [358, 122] on input "OFF225" at bounding box center [347, 122] width 246 height 23
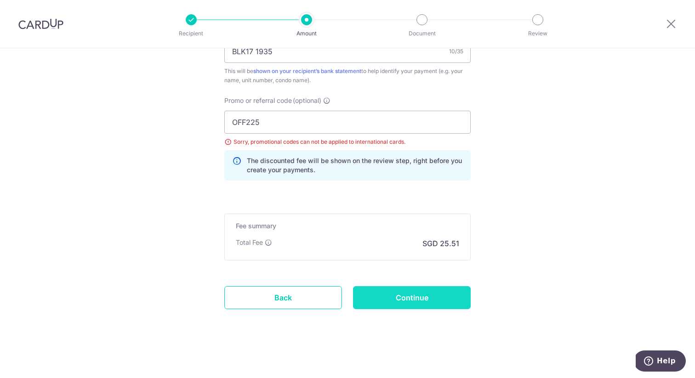
click at [409, 297] on input "Continue" at bounding box center [412, 297] width 118 height 23
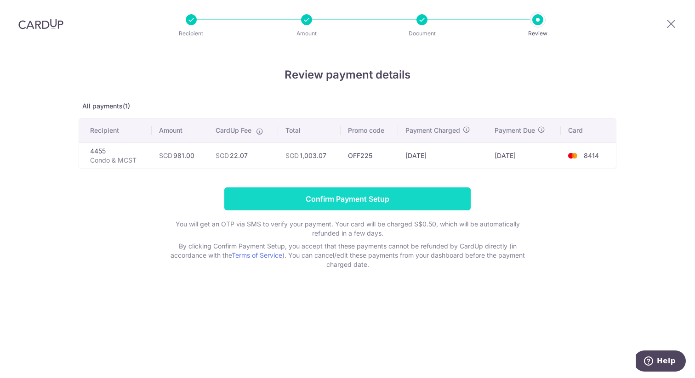
click at [431, 204] on input "Confirm Payment Setup" at bounding box center [347, 198] width 246 height 23
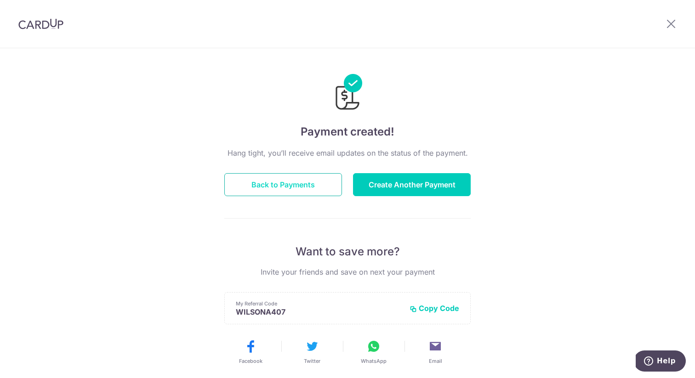
click at [271, 181] on button "Back to Payments" at bounding box center [283, 184] width 118 height 23
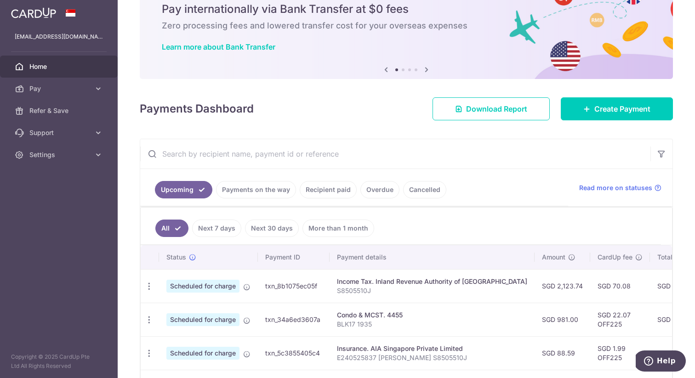
scroll to position [40, 0]
